Goal: Transaction & Acquisition: Download file/media

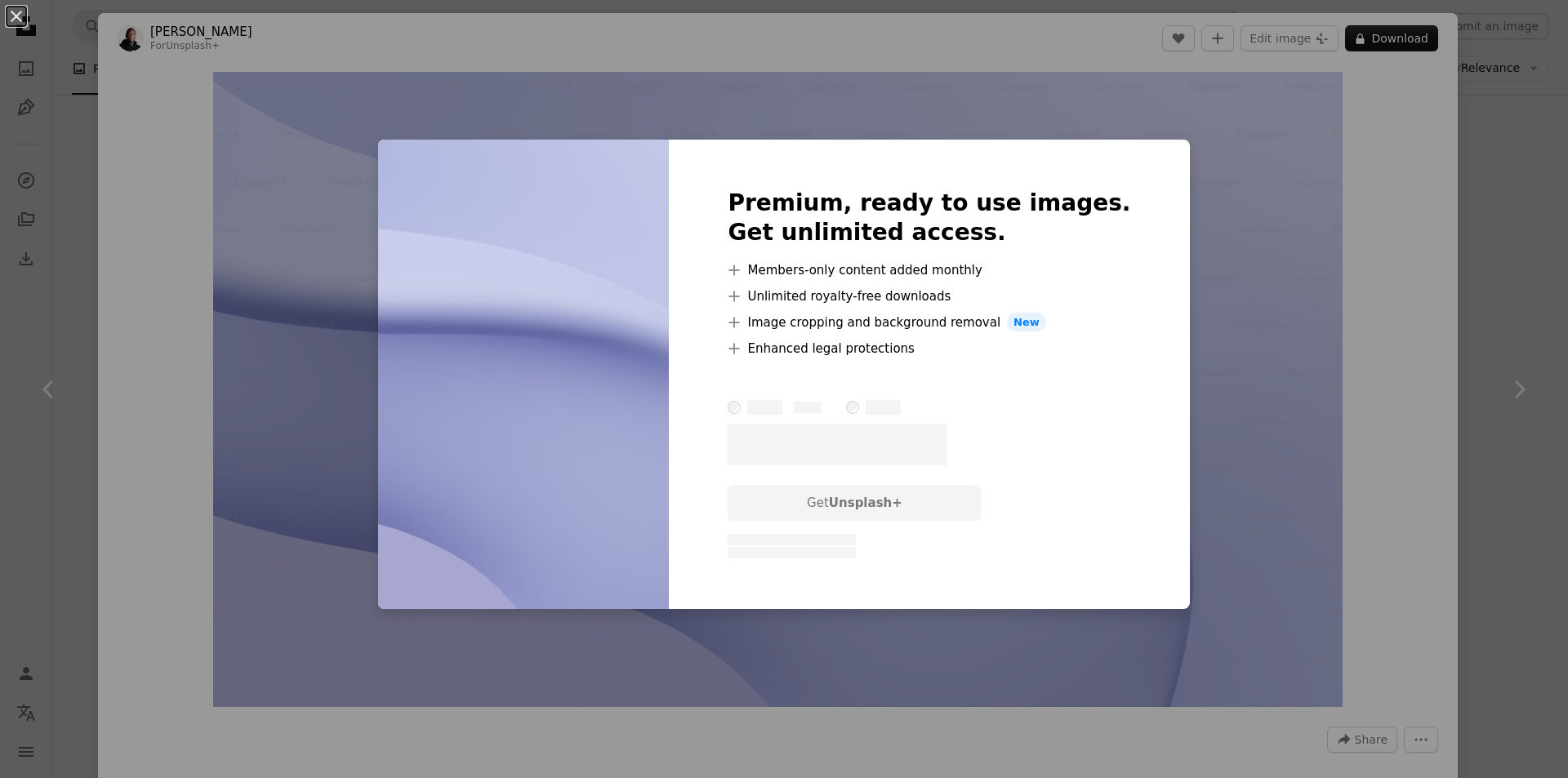
scroll to position [1144, 0]
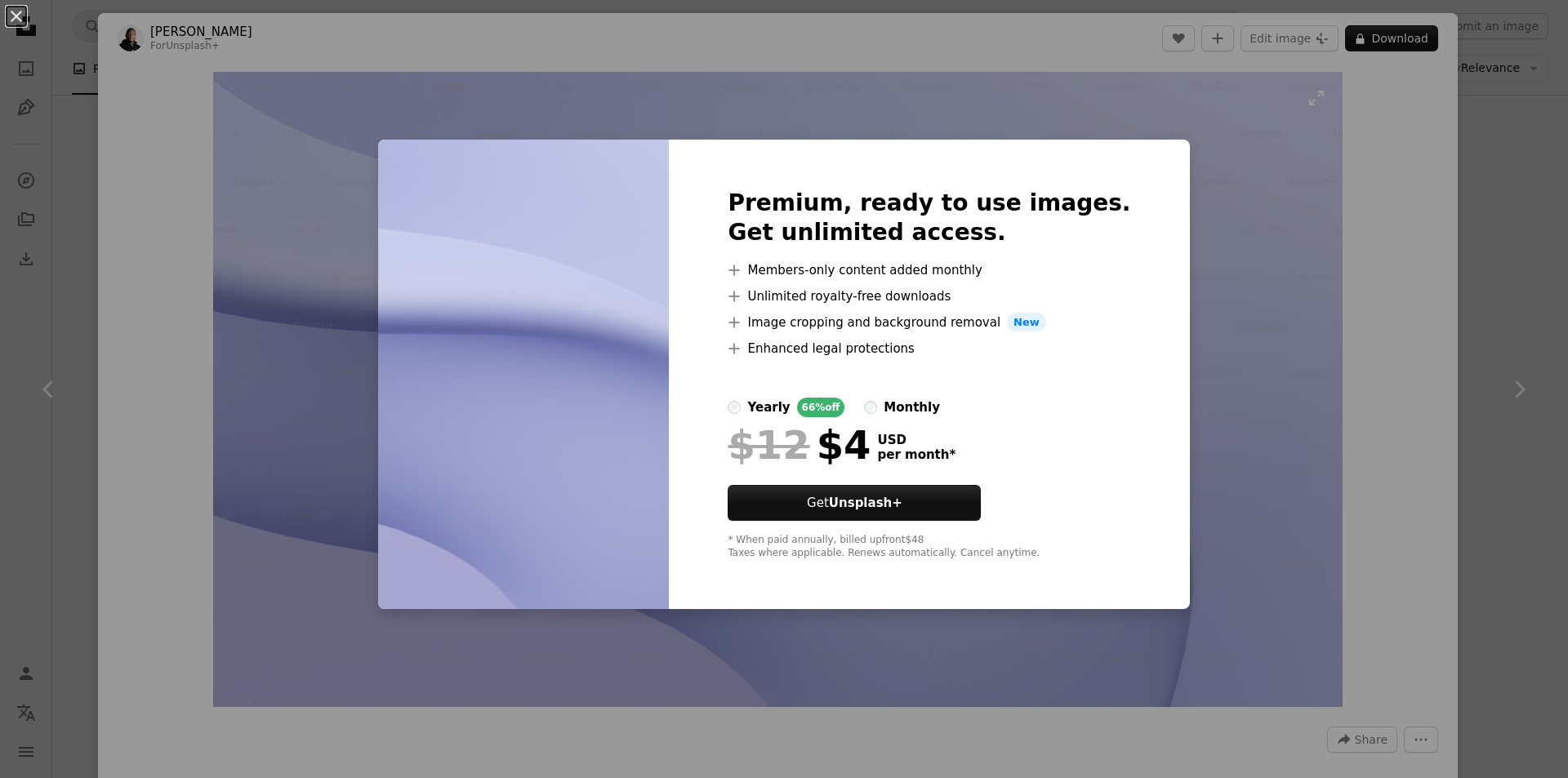
click at [1179, 140] on div "An X shape Premium, ready to use images. Get unlimited access. A plus sign Memb…" at bounding box center [784, 389] width 1568 height 778
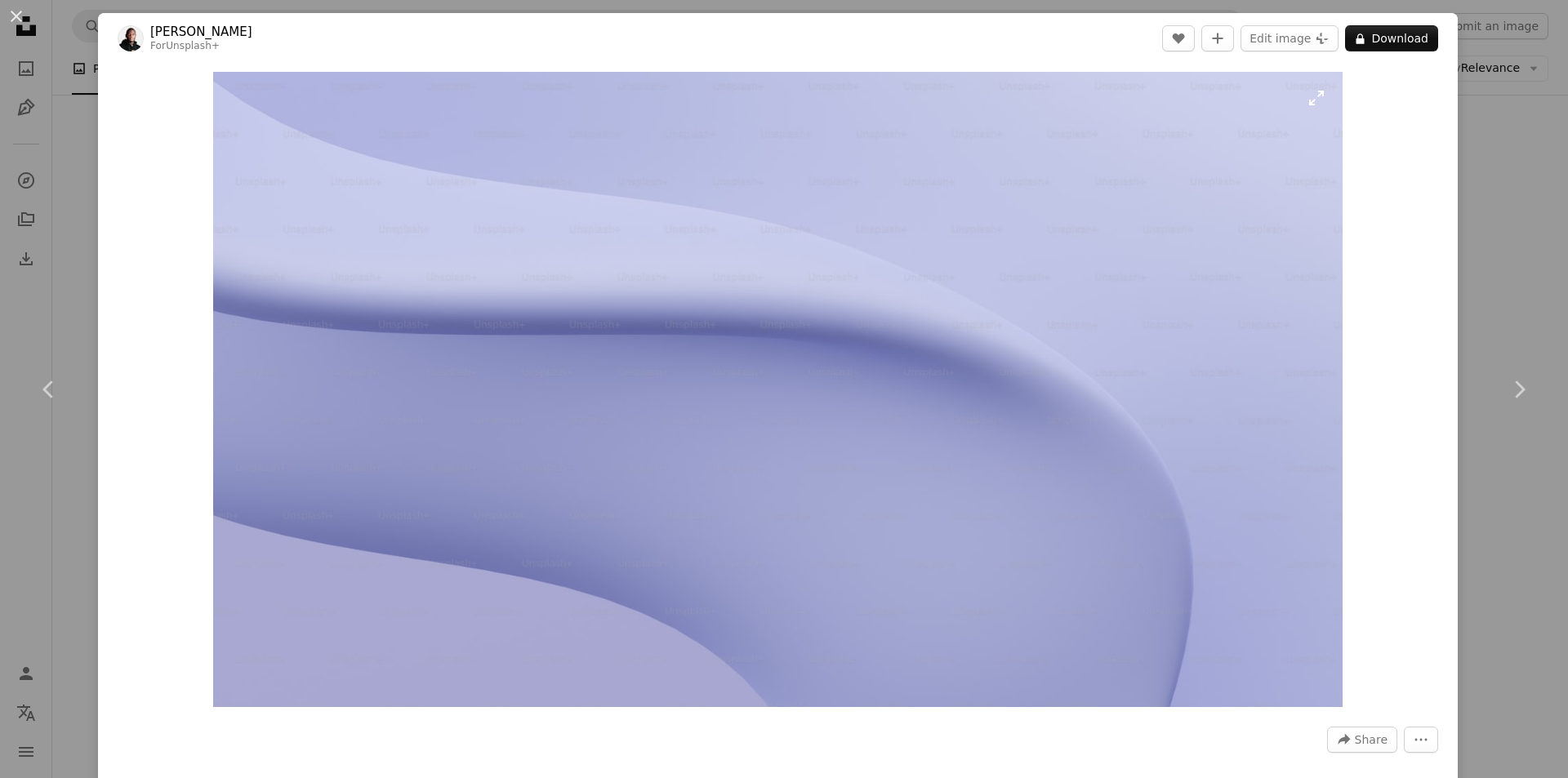
click at [1303, 101] on img "Zoom in on this image" at bounding box center [778, 389] width 1129 height 635
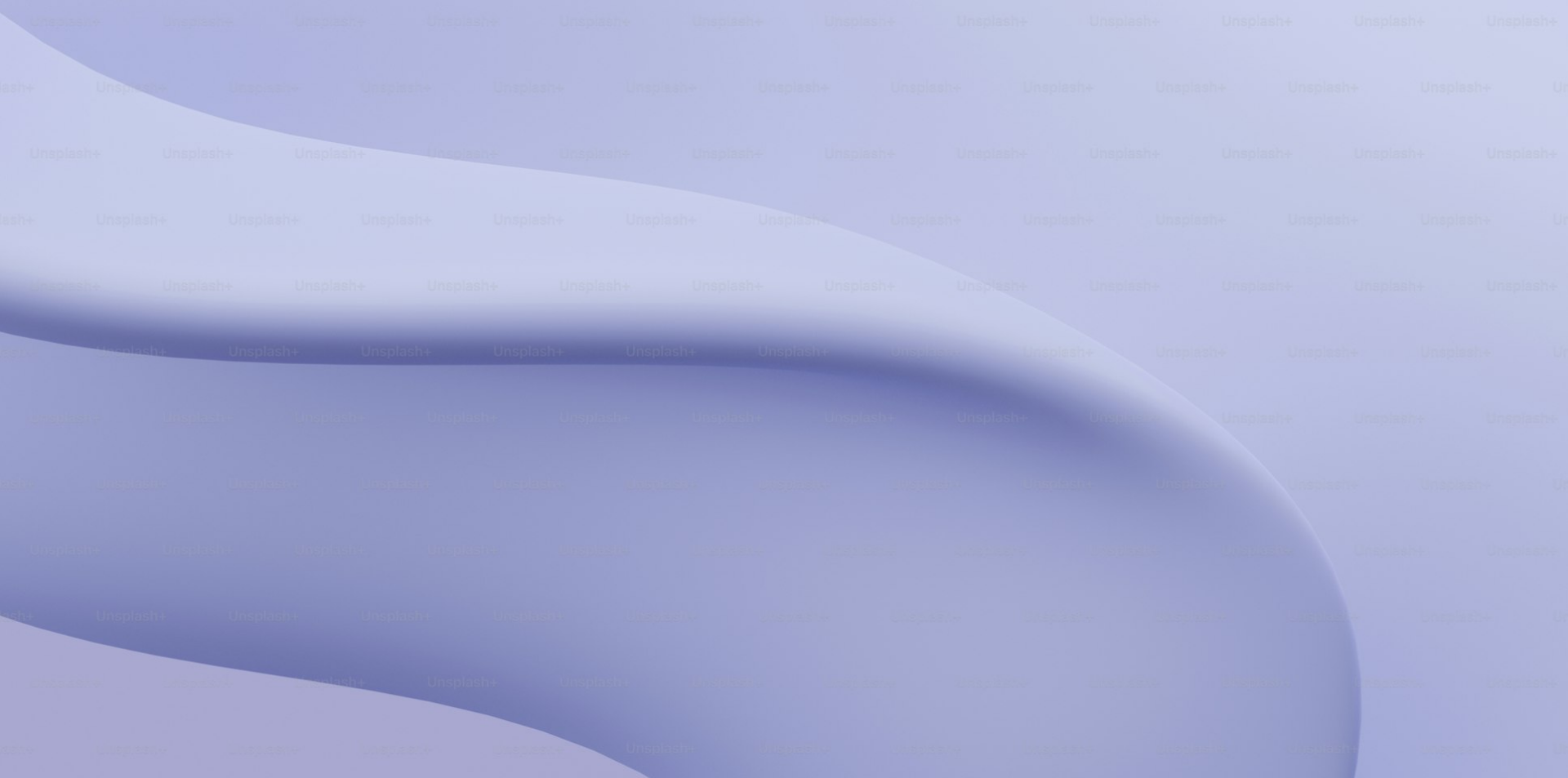
scroll to position [46, 0]
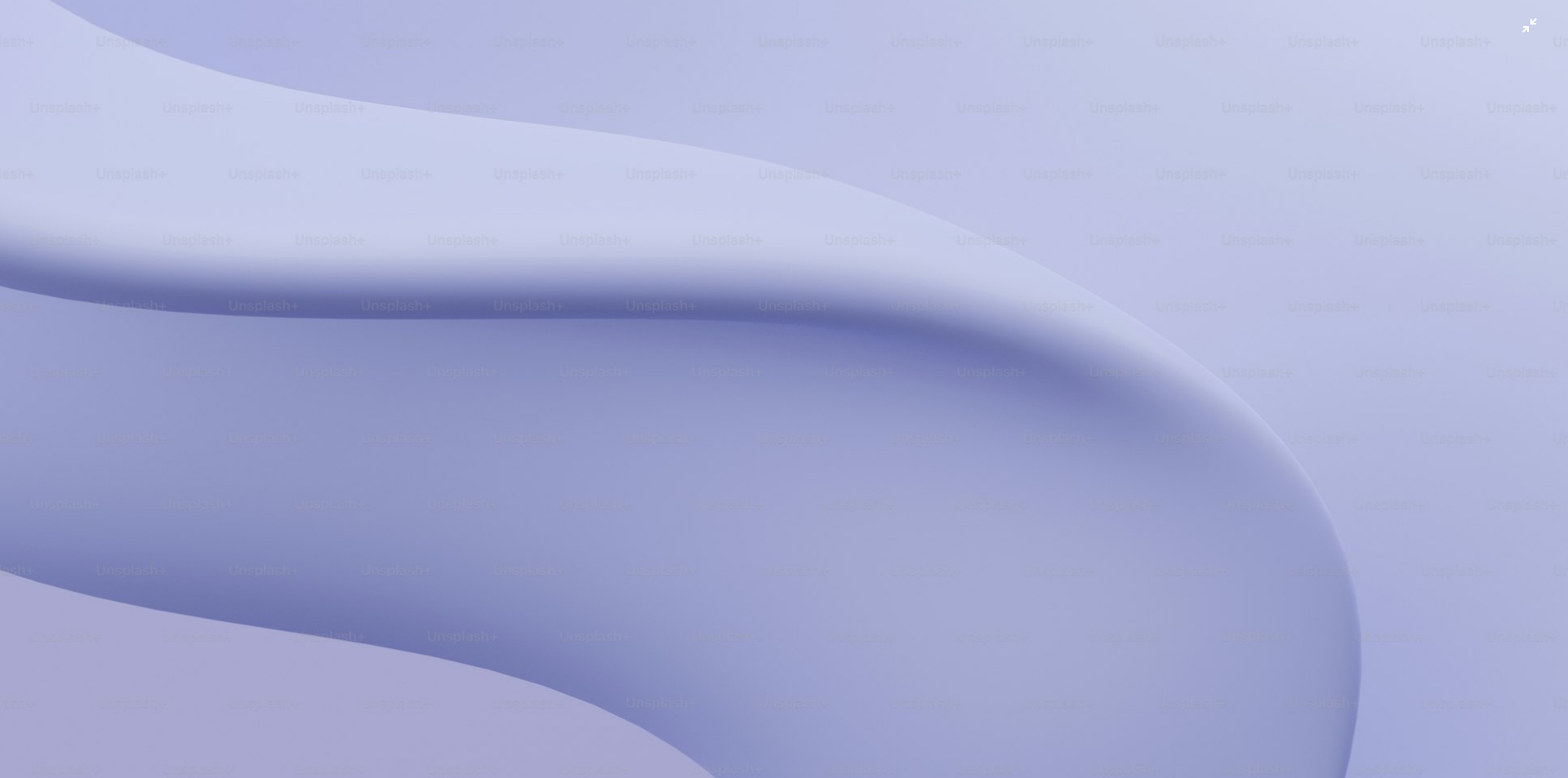
click at [1527, 32] on img "Zoom out on this image" at bounding box center [784, 394] width 1570 height 882
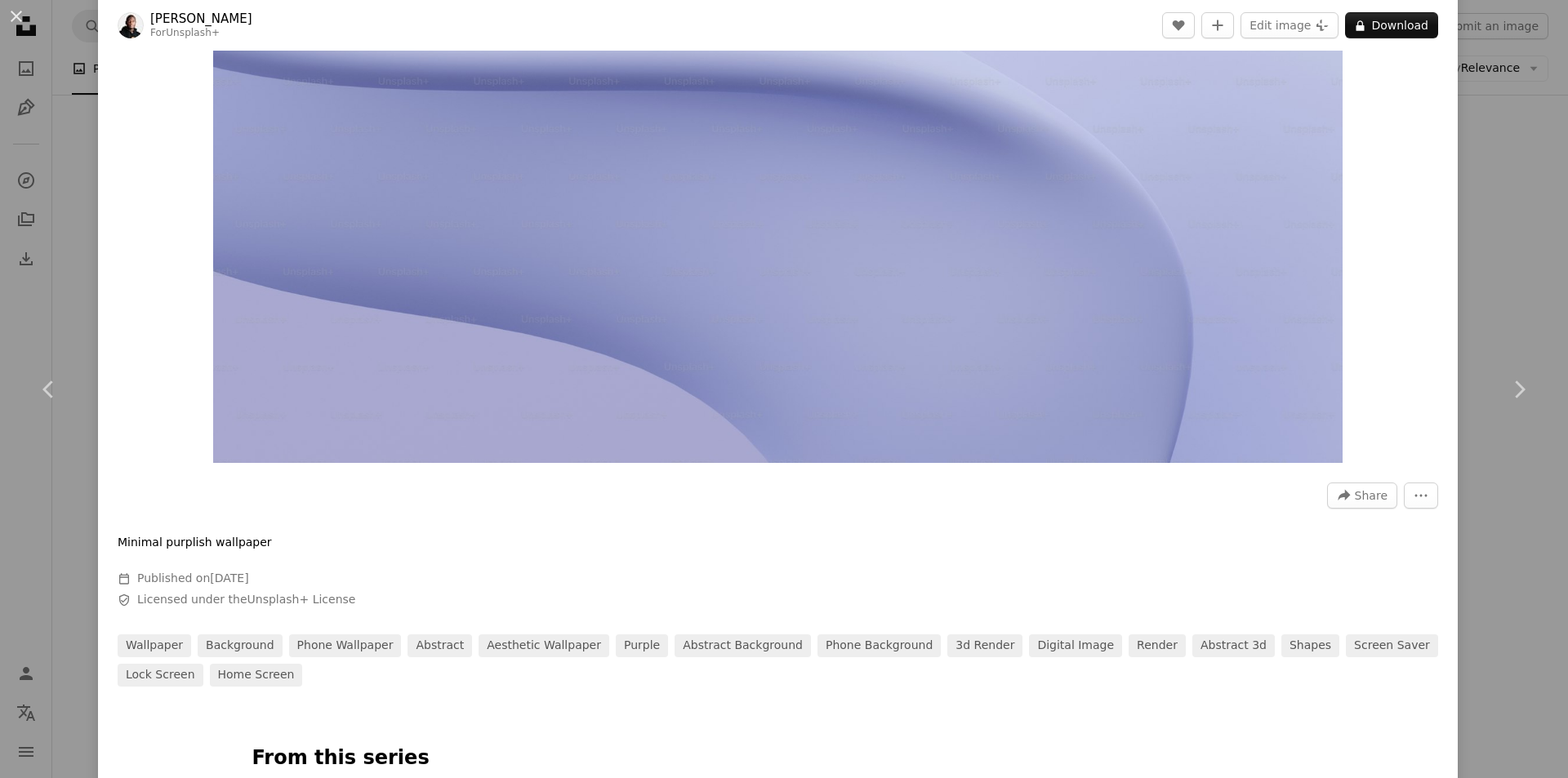
scroll to position [245, 0]
click at [1418, 498] on button "More Actions" at bounding box center [1420, 495] width 34 height 27
click at [1338, 524] on dialog "An X shape Chevron left Chevron right [PERSON_NAME] For Unsplash+ A heart A plu…" at bounding box center [784, 389] width 1568 height 778
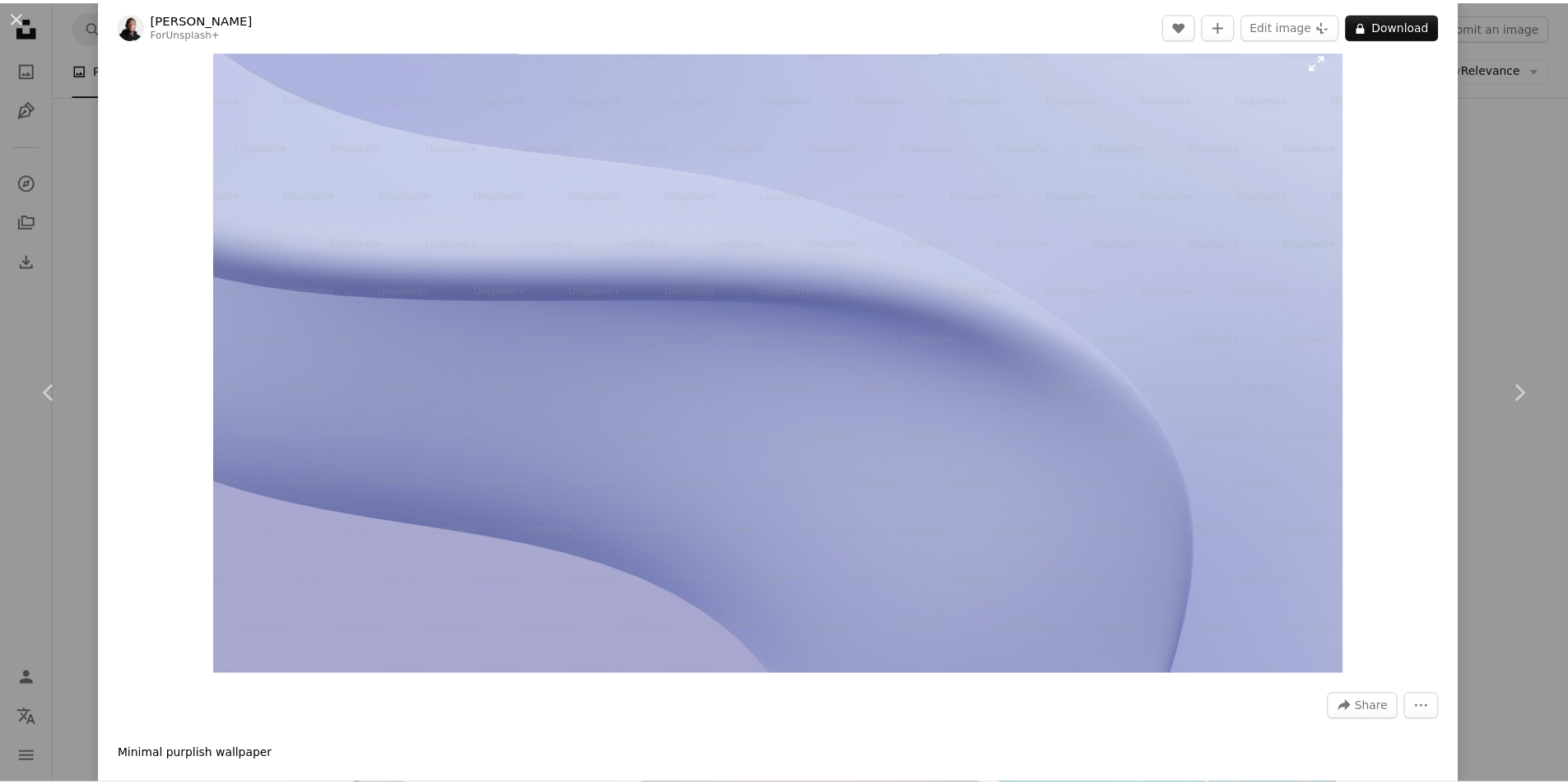
scroll to position [0, 0]
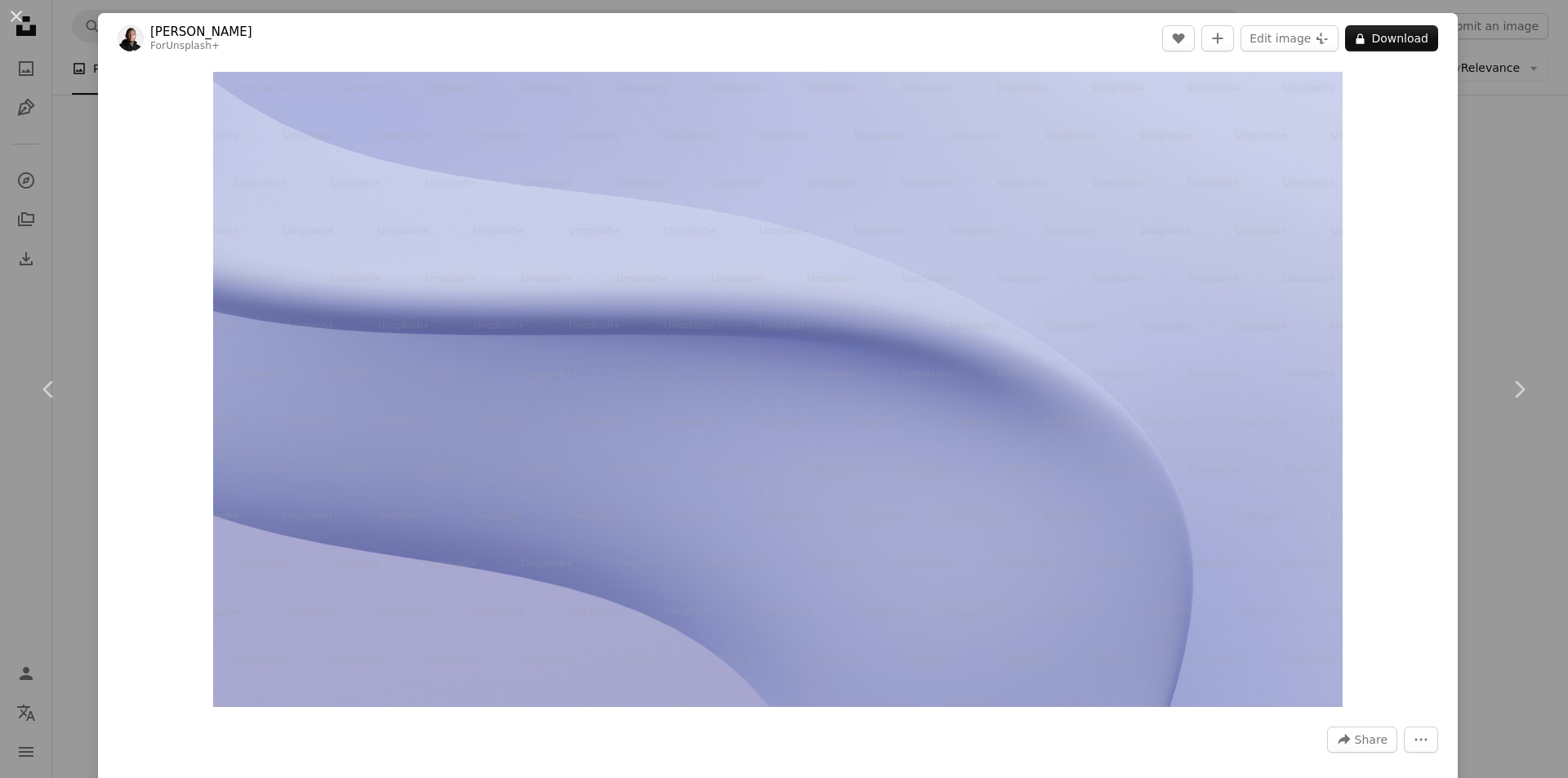
drag, startPoint x: 642, startPoint y: 153, endPoint x: 1397, endPoint y: 104, distance: 756.6
click at [1395, 103] on div "Zoom in" at bounding box center [778, 389] width 1360 height 652
click at [1494, 101] on div "An X shape Chevron left Chevron right [PERSON_NAME] For Unsplash+ A heart A plu…" at bounding box center [784, 389] width 1568 height 778
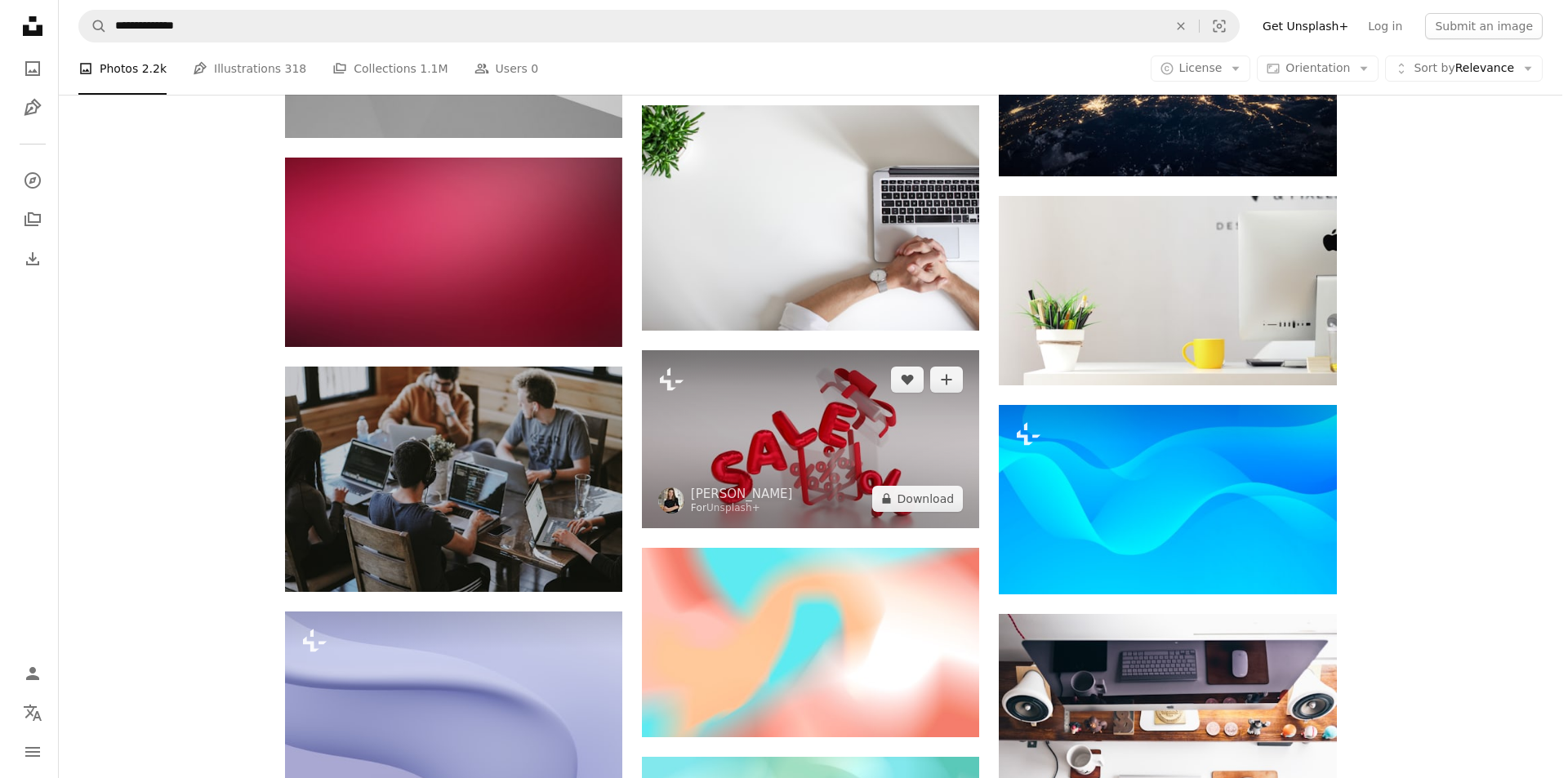
scroll to position [653, 0]
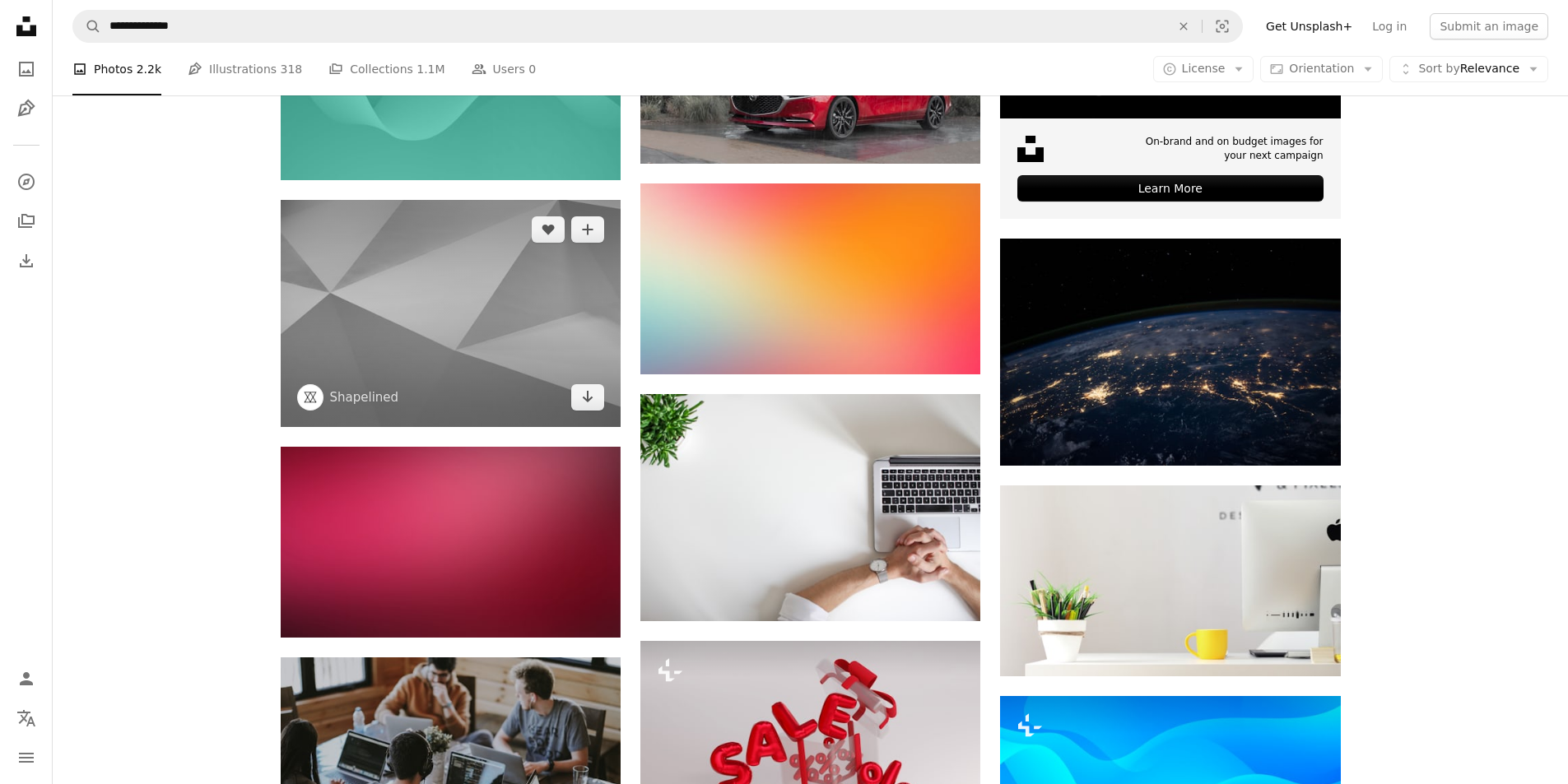
click at [501, 381] on img at bounding box center [451, 314] width 340 height 227
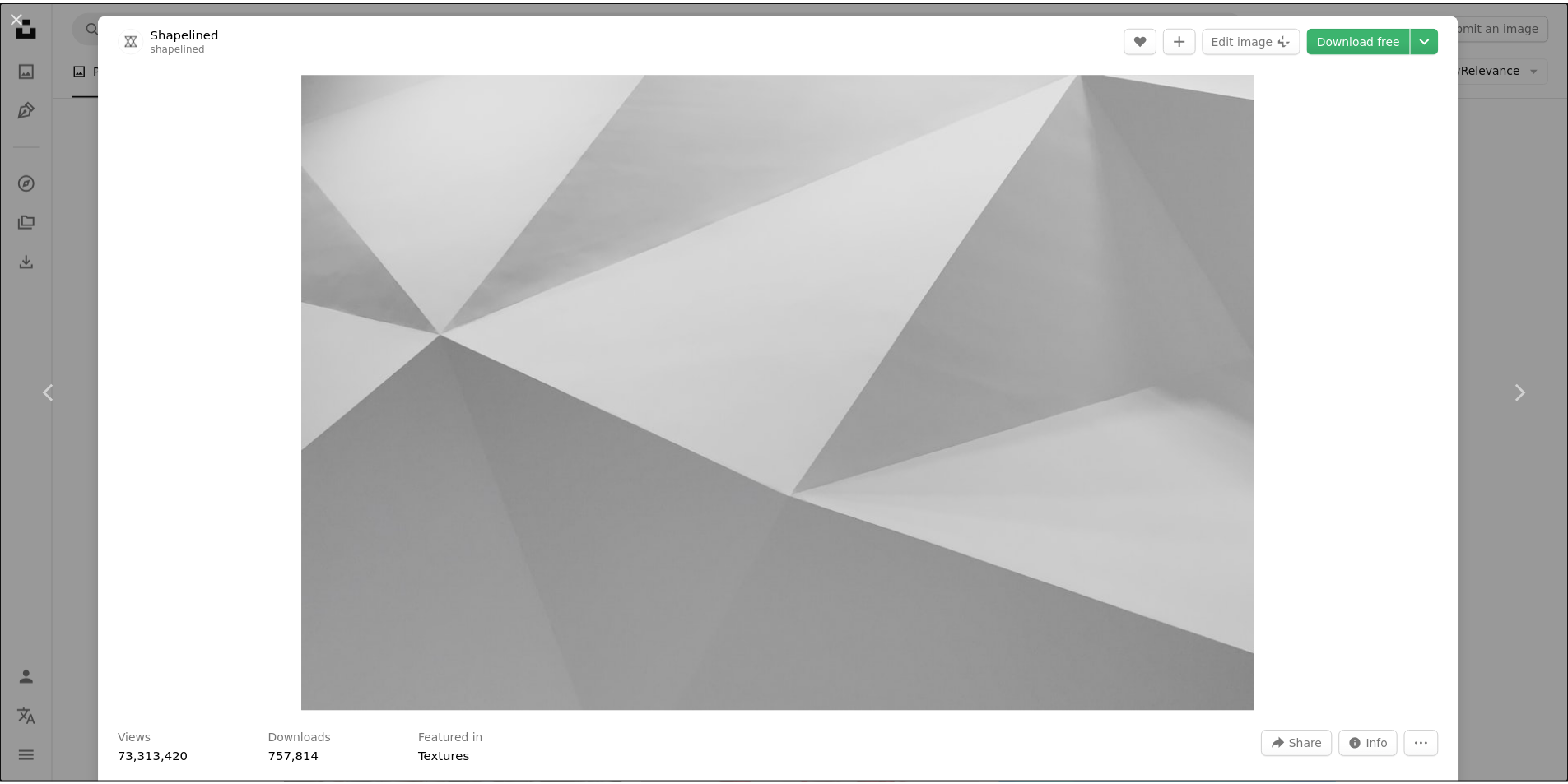
scroll to position [686, 0]
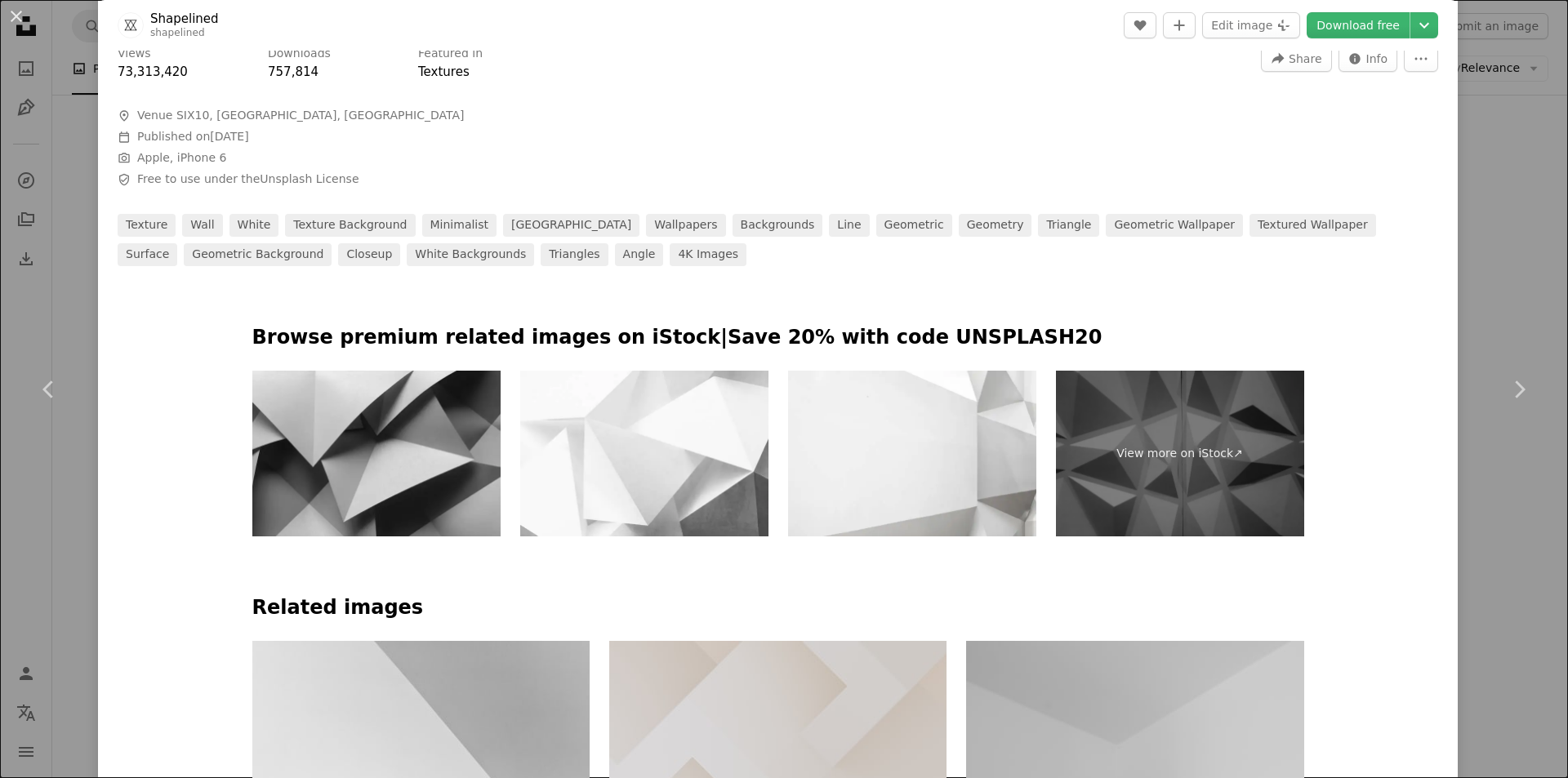
click at [1534, 23] on div "An X shape Chevron left Chevron right Shapelined shapelined A heart A plus sign…" at bounding box center [784, 389] width 1568 height 778
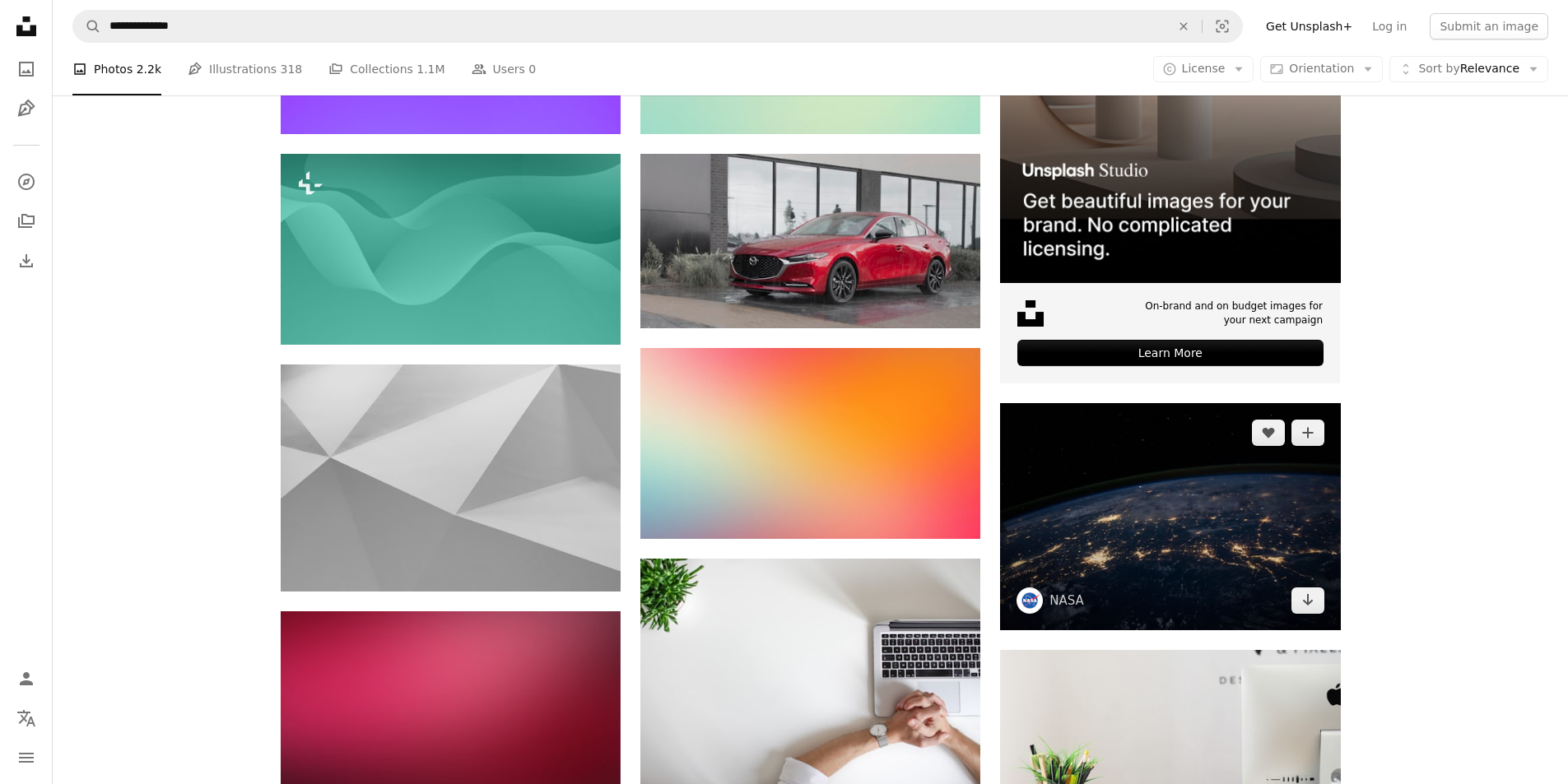
scroll to position [247, 0]
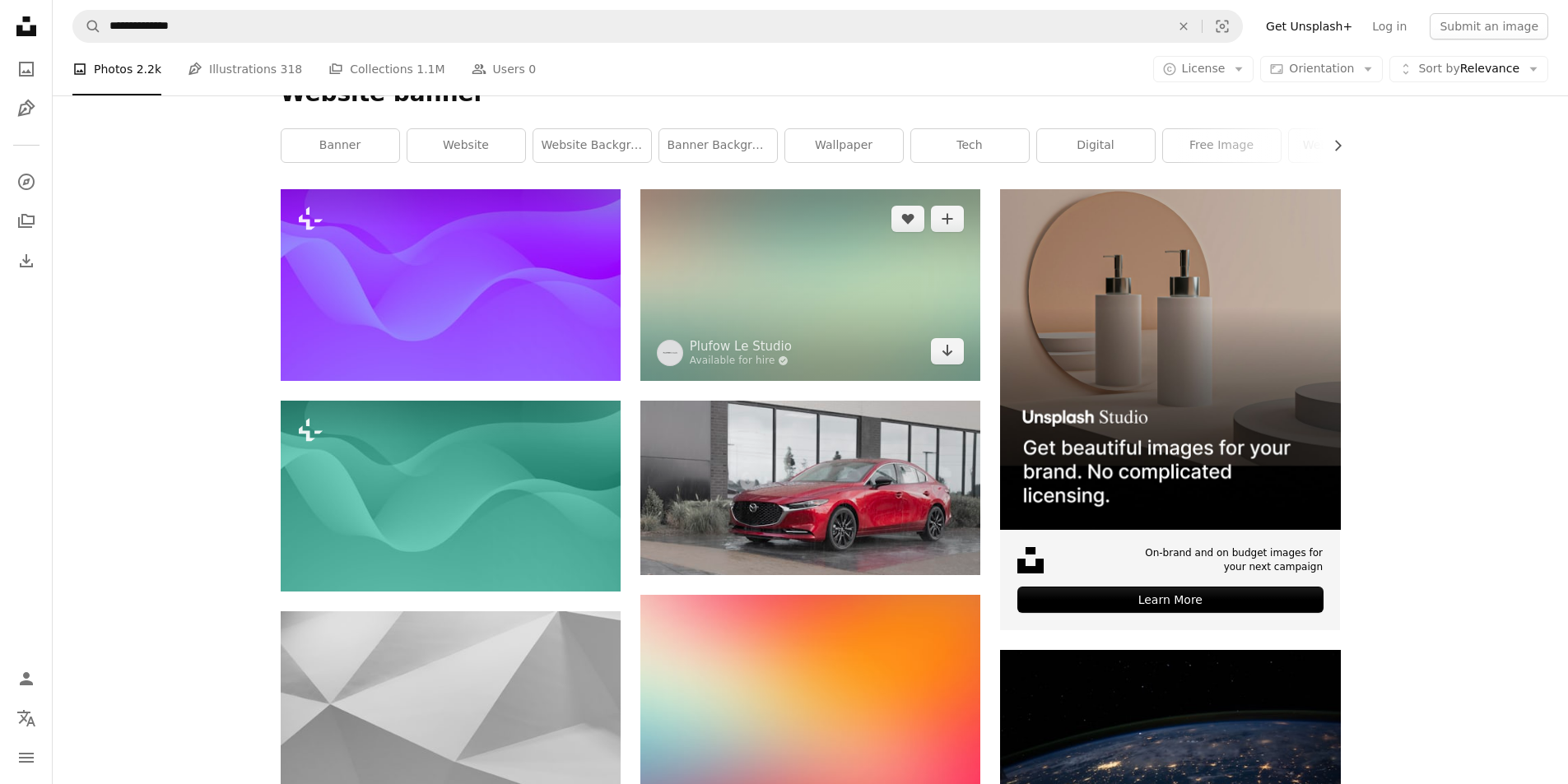
click at [814, 295] on img at bounding box center [810, 284] width 340 height 191
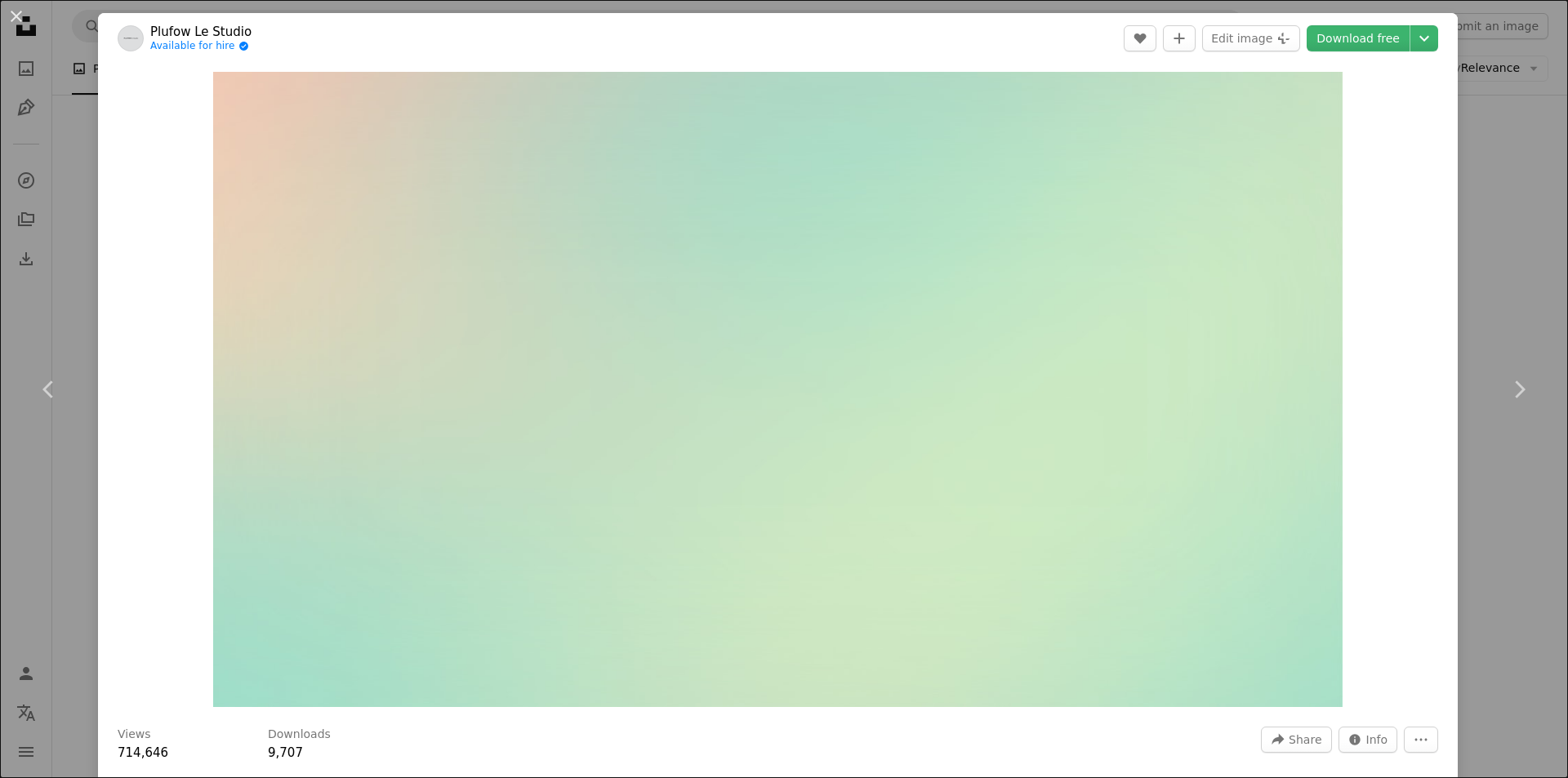
click at [1466, 301] on div "An X shape Chevron left Chevron right Plufow Le Studio Available for hire A che…" at bounding box center [784, 389] width 1568 height 778
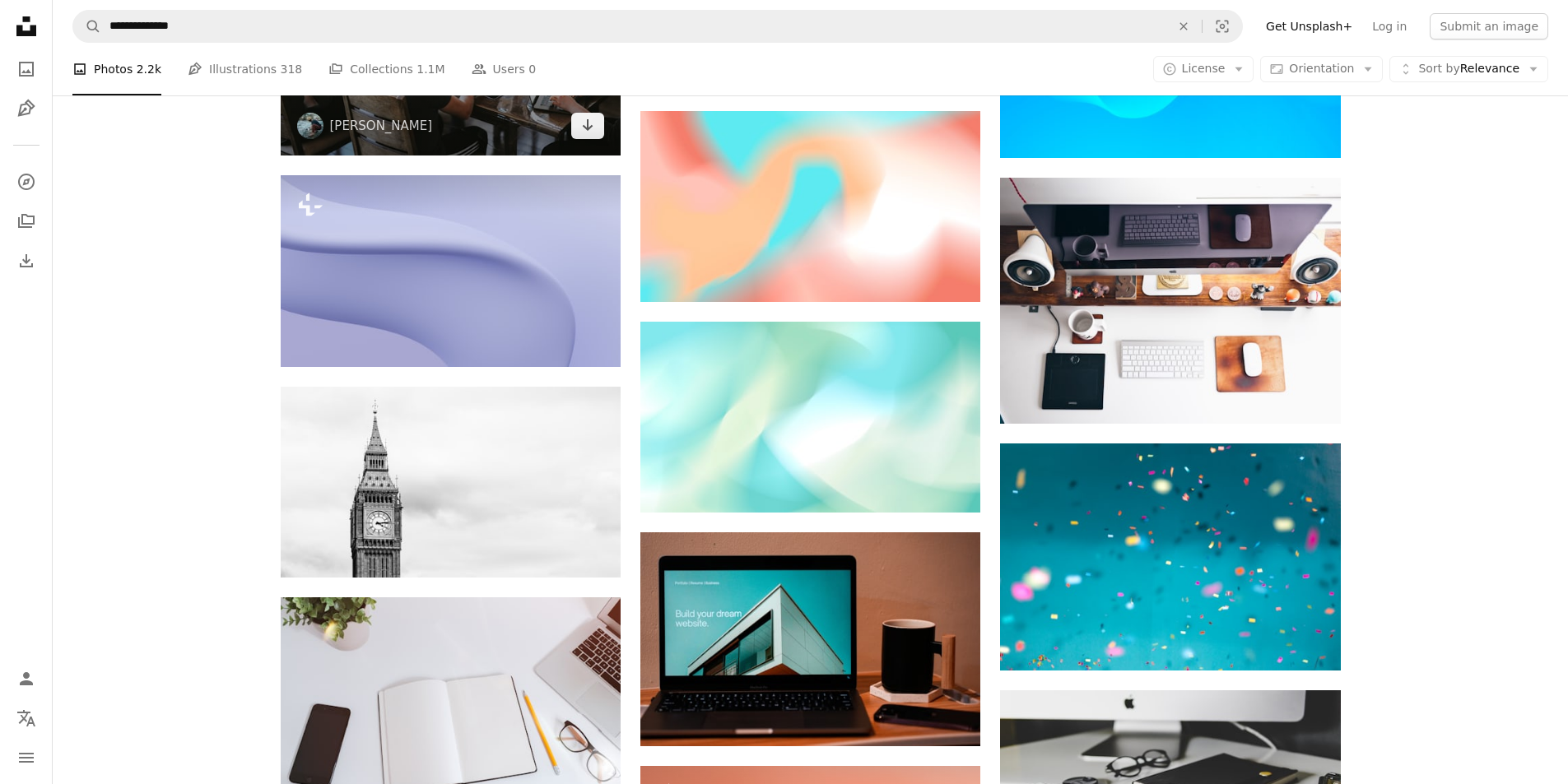
scroll to position [1481, 0]
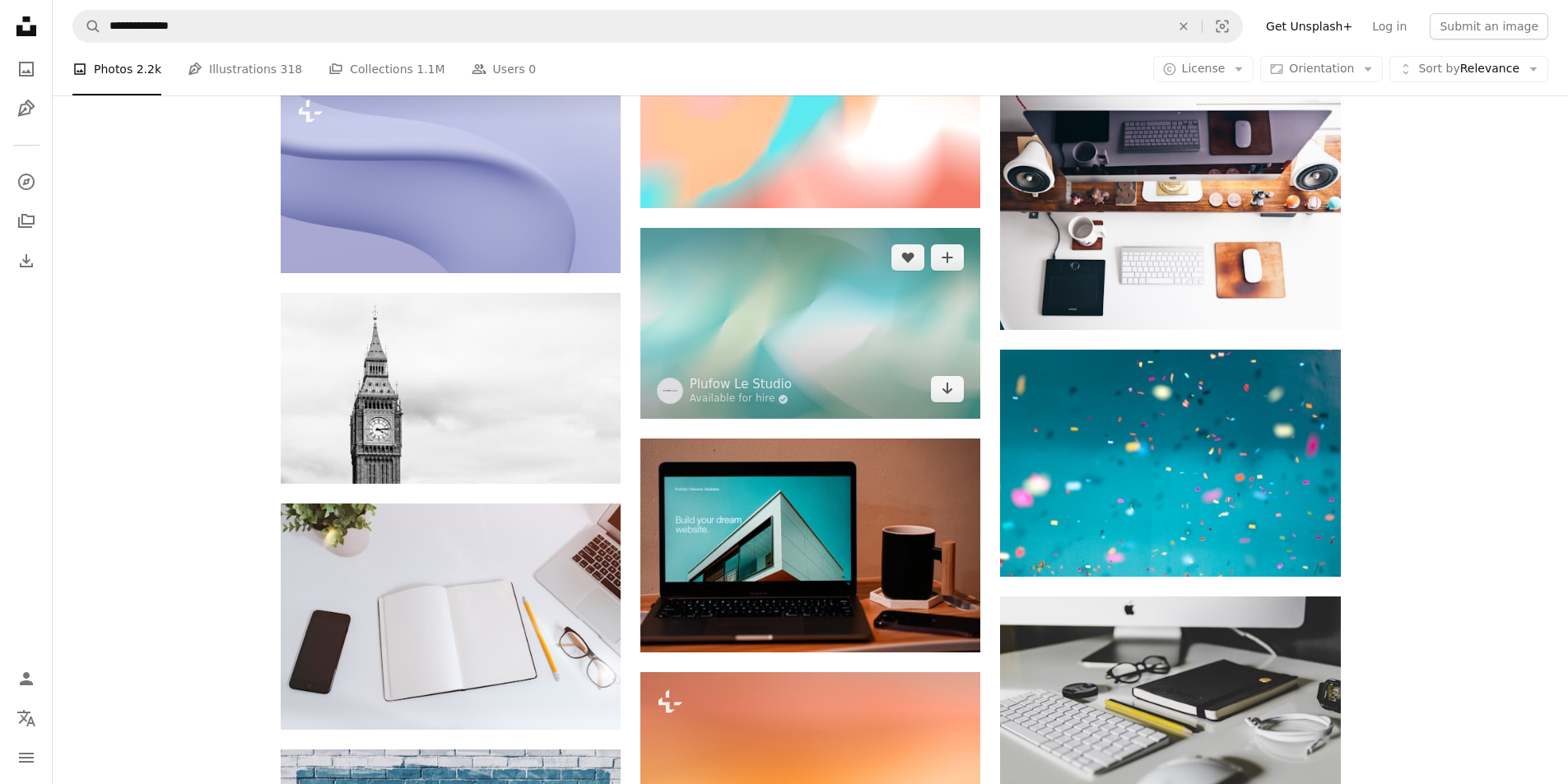
click at [772, 323] on img at bounding box center [810, 323] width 340 height 191
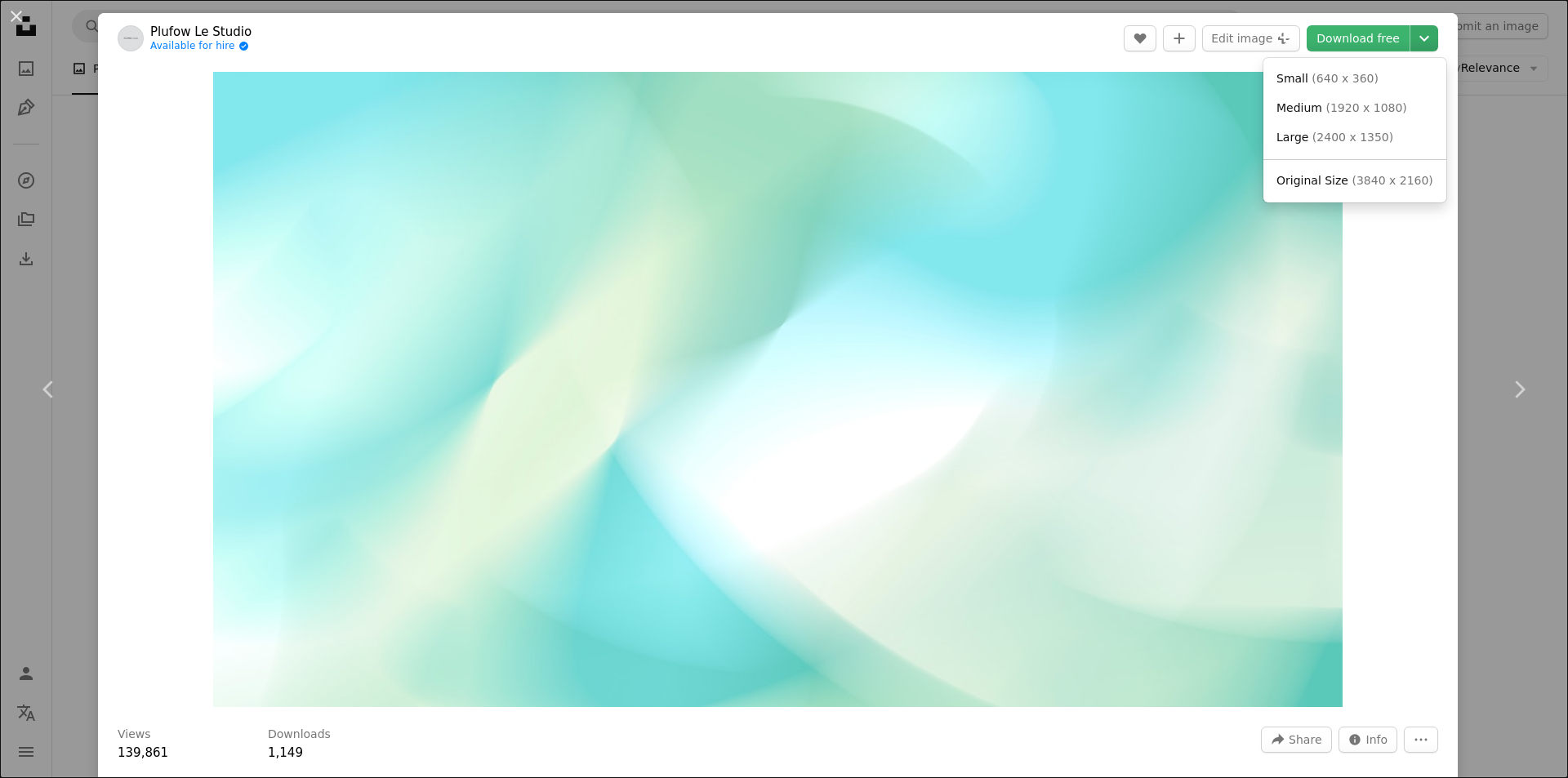
click at [1411, 34] on icon "Chevron down" at bounding box center [1424, 38] width 27 height 19
click at [1302, 144] on span "Large" at bounding box center [1292, 137] width 32 height 13
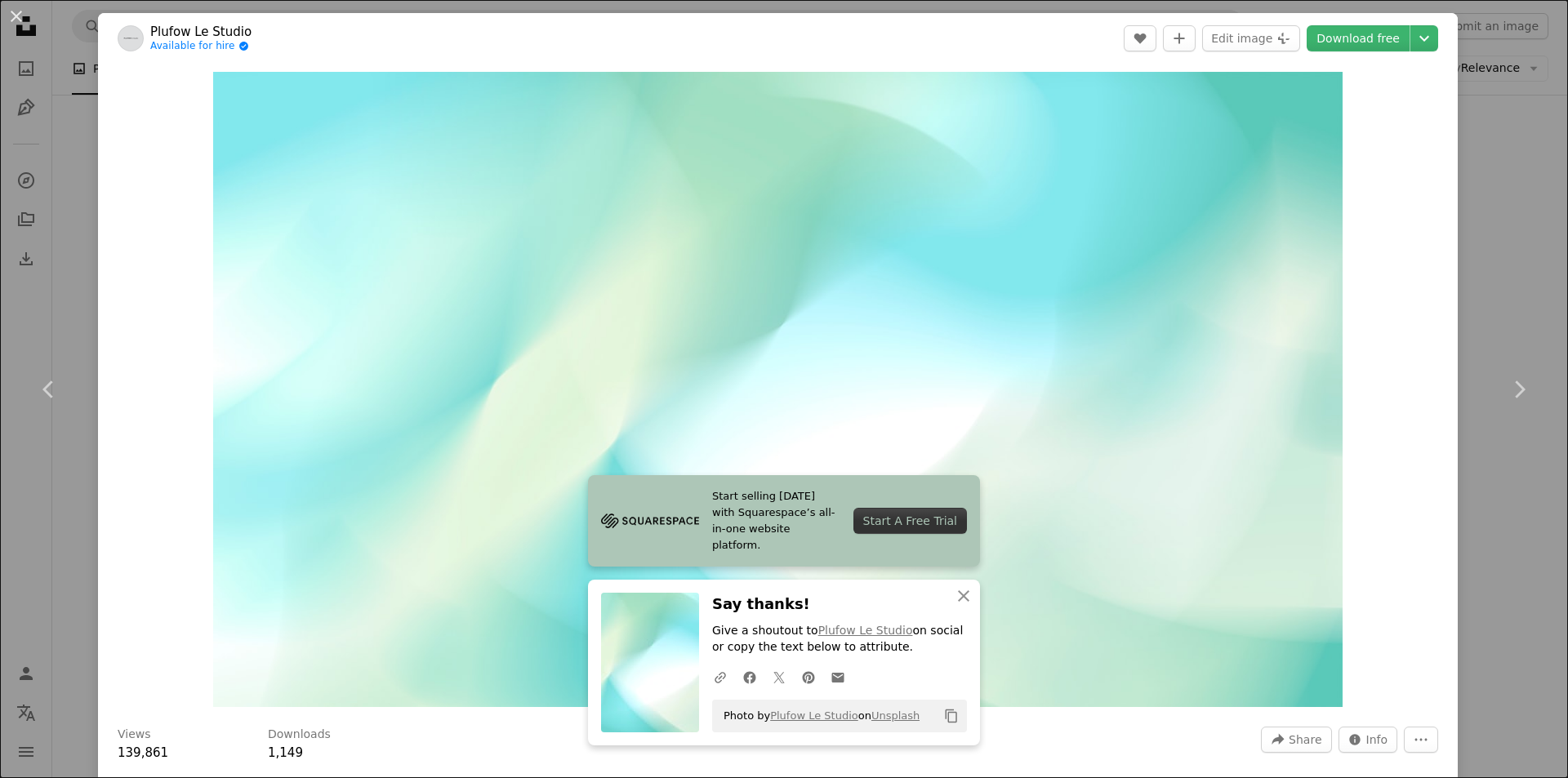
click at [1489, 308] on div "An X shape Chevron left Chevron right Start selling [DATE] with Squarespace’s a…" at bounding box center [784, 389] width 1568 height 778
